Goal: Information Seeking & Learning: Learn about a topic

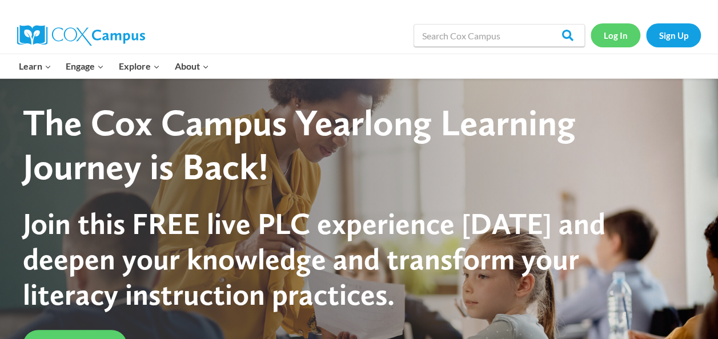
click at [610, 37] on link "Log In" at bounding box center [616, 34] width 50 height 23
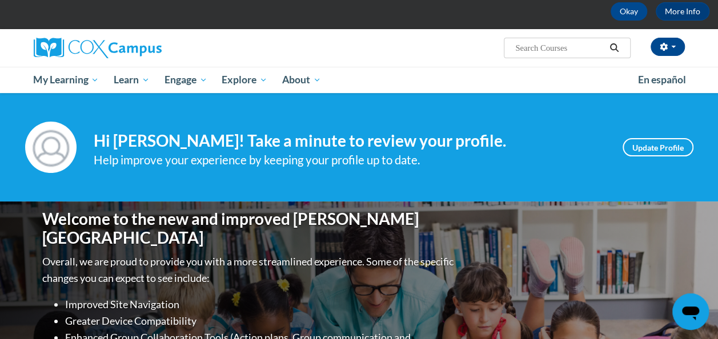
scroll to position [57, 0]
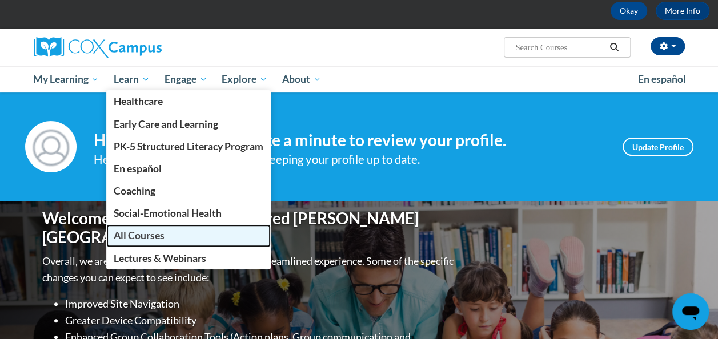
click at [143, 233] on span "All Courses" at bounding box center [139, 236] width 51 height 12
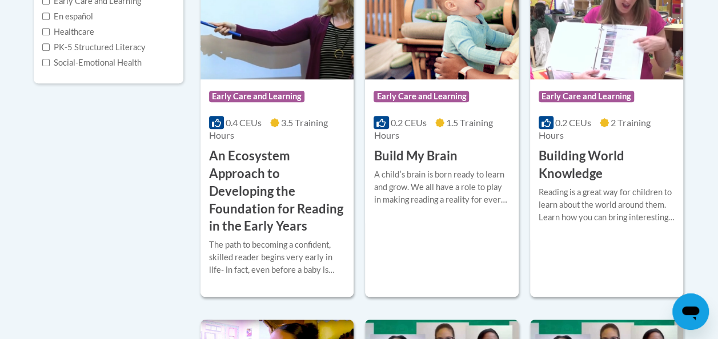
scroll to position [338, 0]
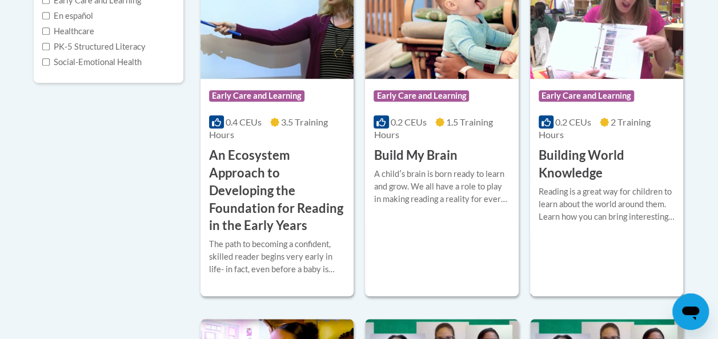
click at [564, 155] on h3 "Building World Knowledge" at bounding box center [607, 164] width 136 height 35
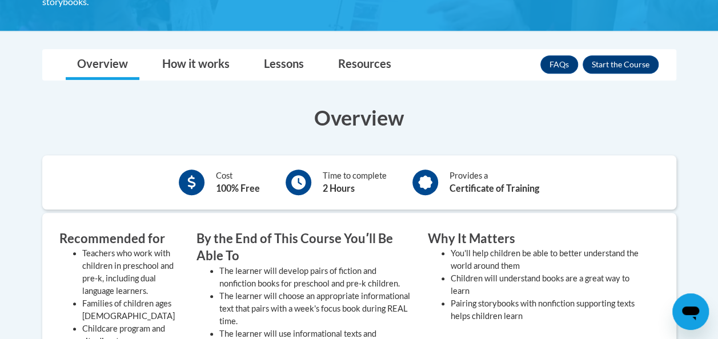
scroll to position [270, 0]
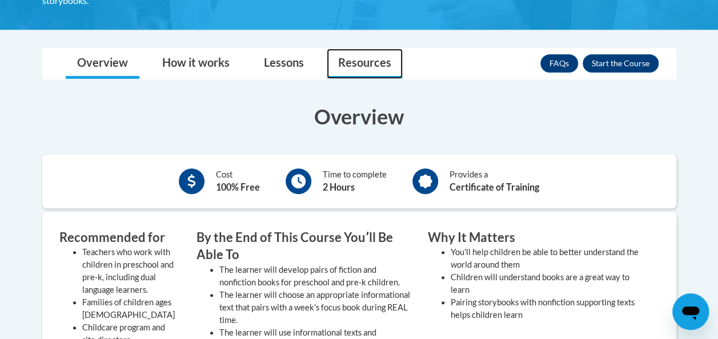
click at [370, 64] on link "Resources" at bounding box center [365, 64] width 76 height 30
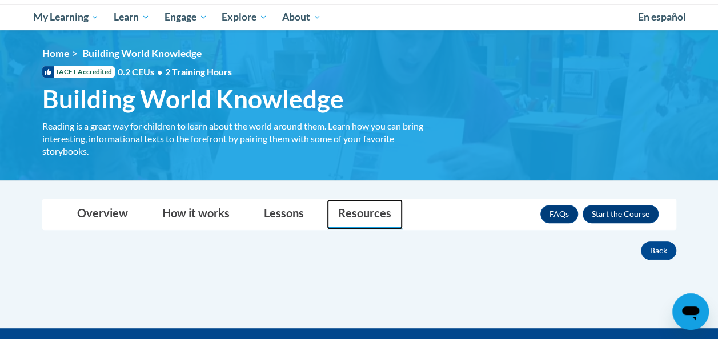
scroll to position [118, 0]
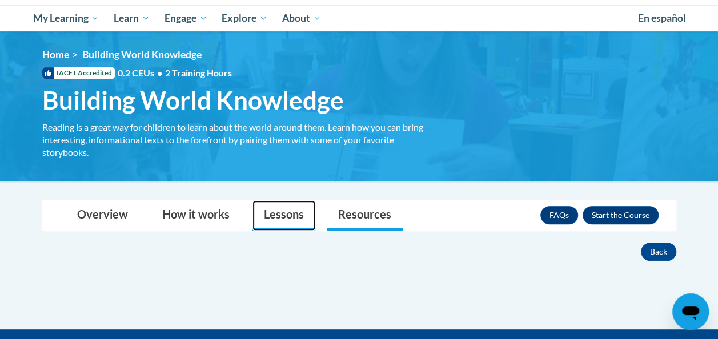
click at [284, 216] on link "Lessons" at bounding box center [283, 216] width 63 height 30
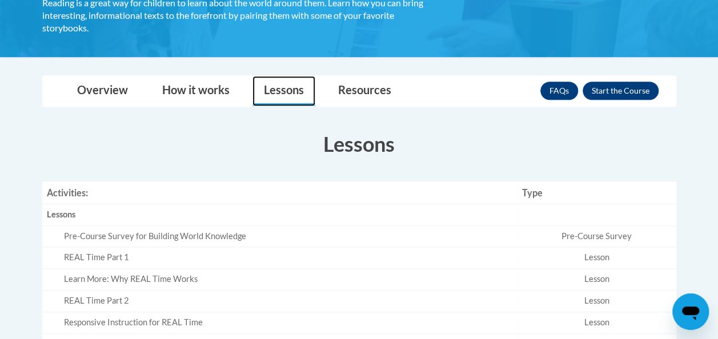
scroll to position [238, 0]
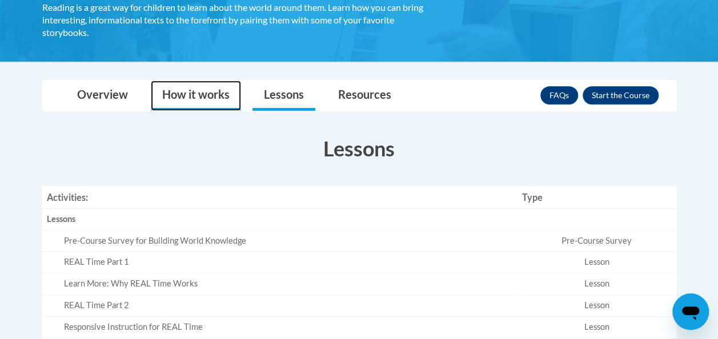
click at [198, 97] on link "How it works" at bounding box center [196, 96] width 90 height 30
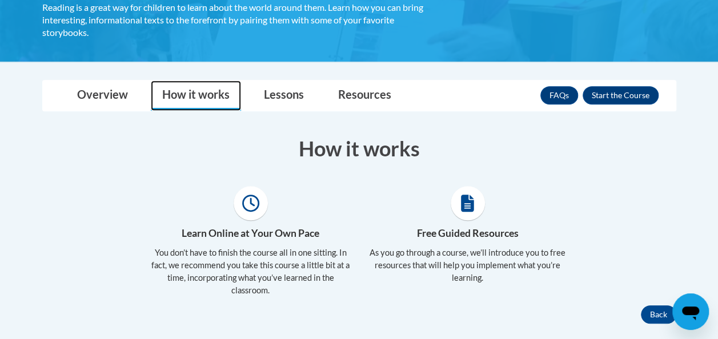
scroll to position [239, 0]
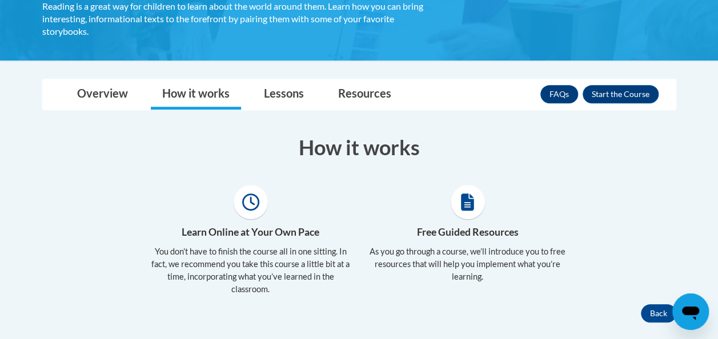
click at [468, 207] on icon at bounding box center [467, 202] width 13 height 17
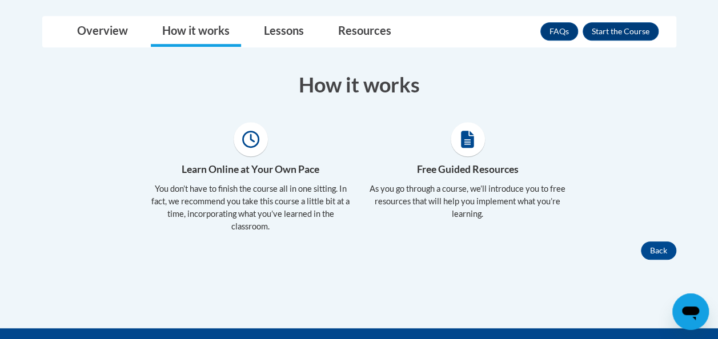
scroll to position [303, 0]
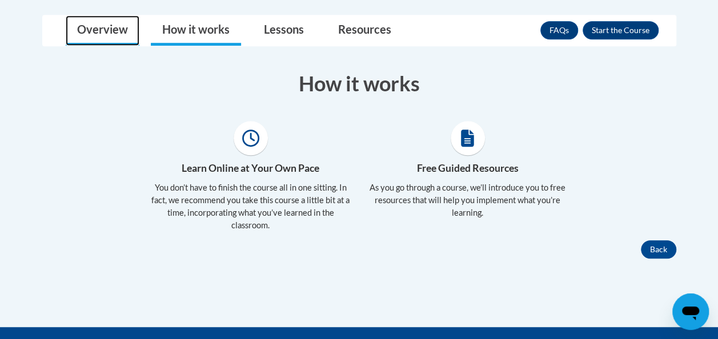
click at [106, 23] on link "Overview" at bounding box center [103, 30] width 74 height 30
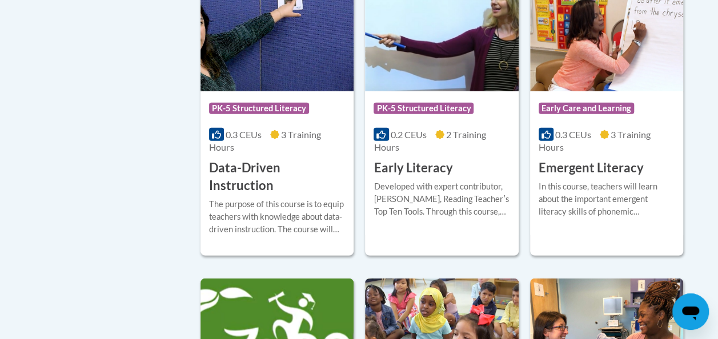
scroll to position [1358, 0]
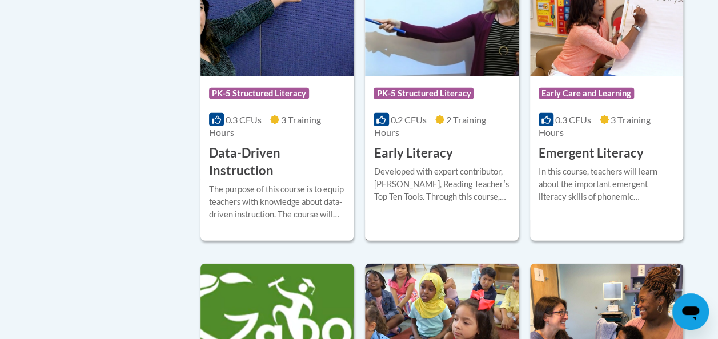
click at [416, 151] on h3 "Early Literacy" at bounding box center [413, 154] width 79 height 18
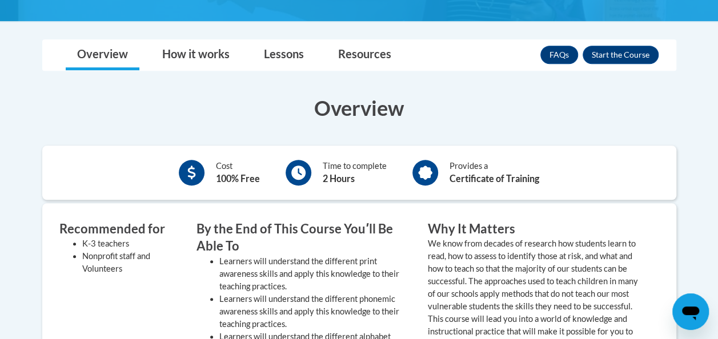
scroll to position [304, 0]
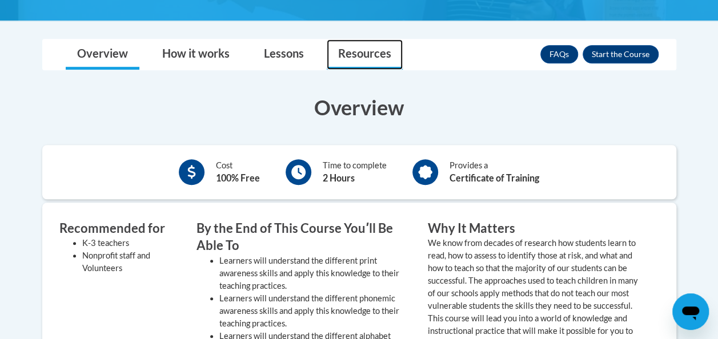
click at [370, 53] on link "Resources" at bounding box center [365, 54] width 76 height 30
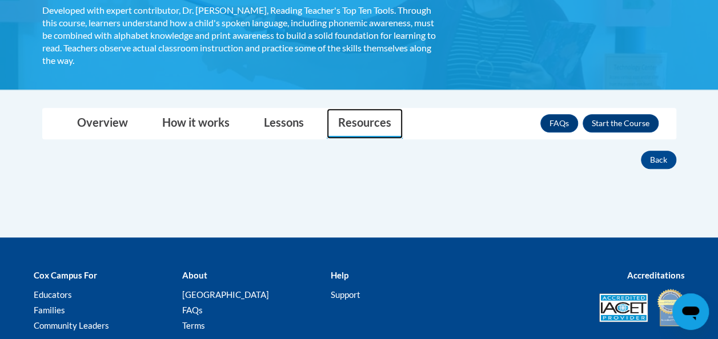
scroll to position [225, 0]
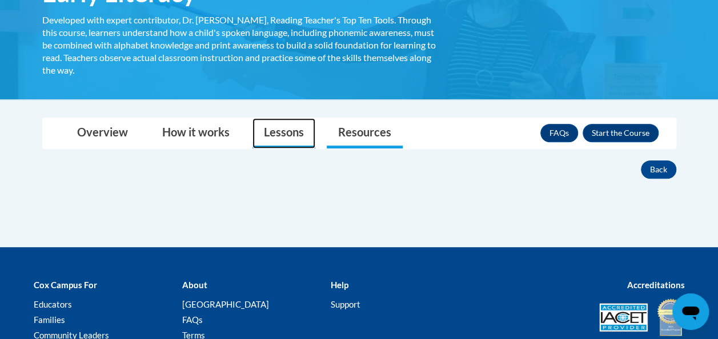
click at [286, 127] on link "Lessons" at bounding box center [283, 133] width 63 height 30
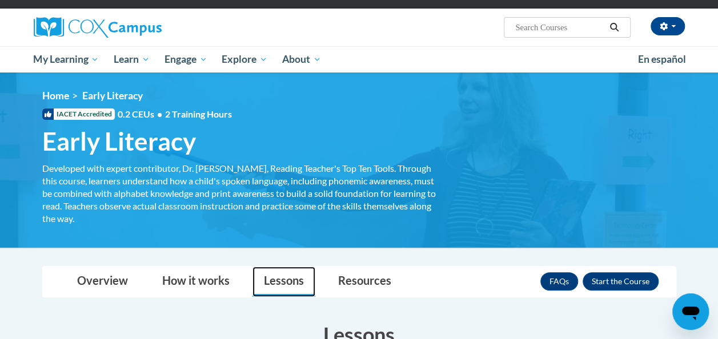
scroll to position [73, 0]
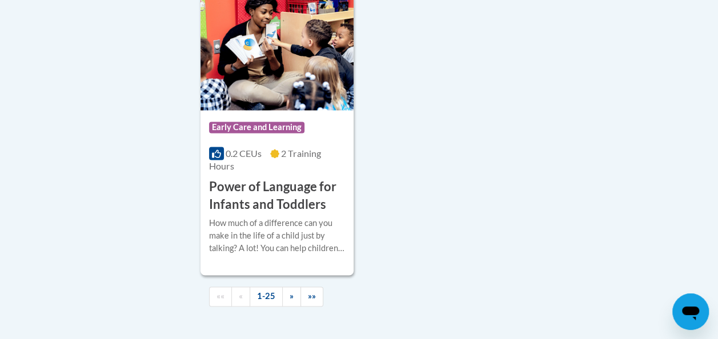
scroll to position [2916, 0]
